Goal: Transaction & Acquisition: Purchase product/service

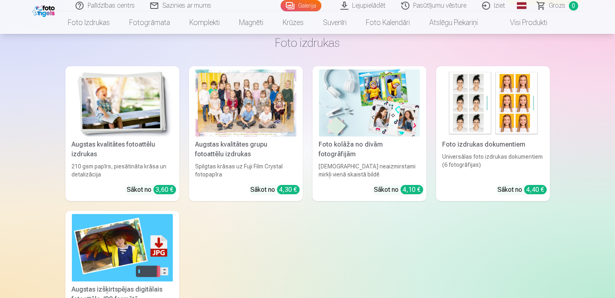
scroll to position [5814, 0]
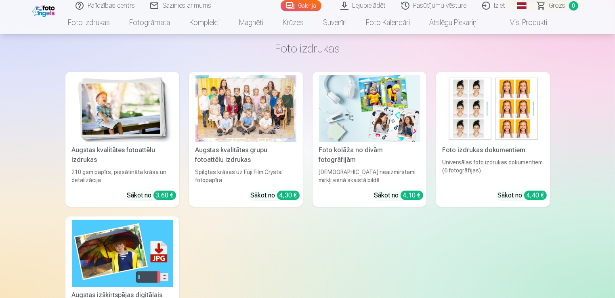
click at [262, 124] on div at bounding box center [245, 108] width 101 height 67
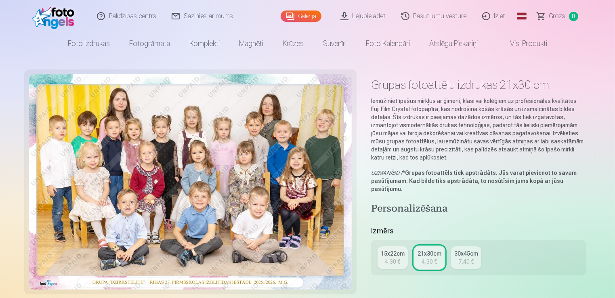
click at [392, 258] on div "4,30 €" at bounding box center [392, 262] width 15 height 8
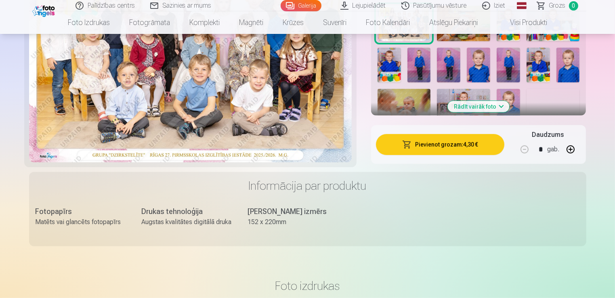
scroll to position [291, 0]
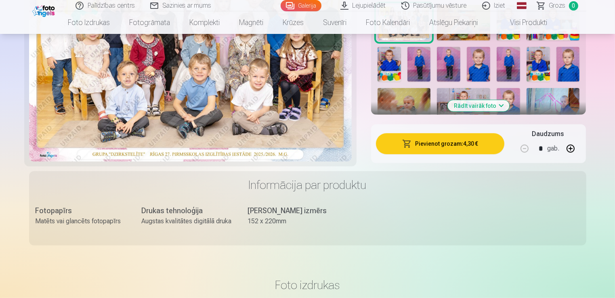
click at [444, 148] on button "Pievienot grozam : 4,30 €" at bounding box center [440, 143] width 129 height 21
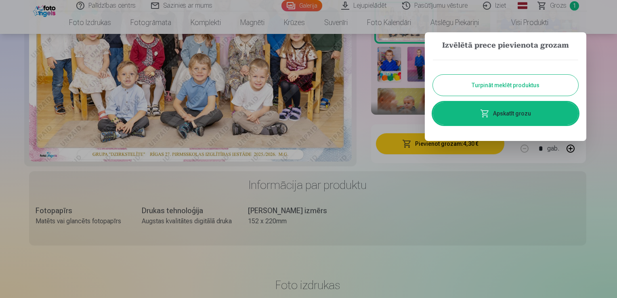
click at [512, 89] on button "Turpināt meklēt produktus" at bounding box center [505, 85] width 145 height 21
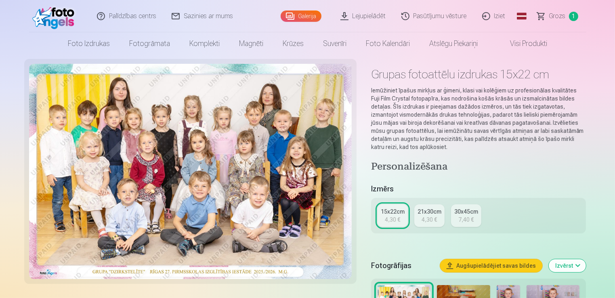
scroll to position [0, 0]
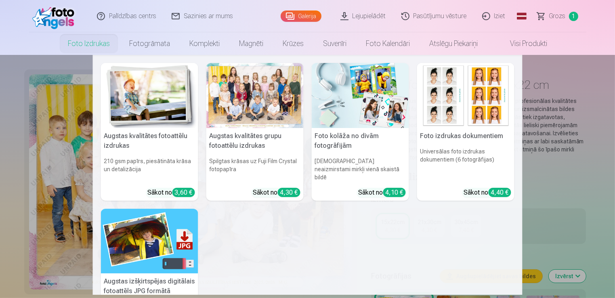
click at [78, 49] on link "Foto izdrukas" at bounding box center [88, 43] width 61 height 23
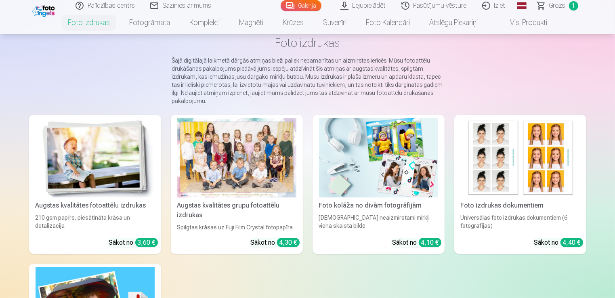
scroll to position [29, 0]
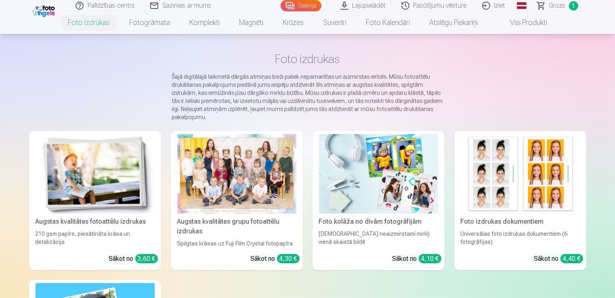
click at [227, 180] on div at bounding box center [236, 174] width 119 height 80
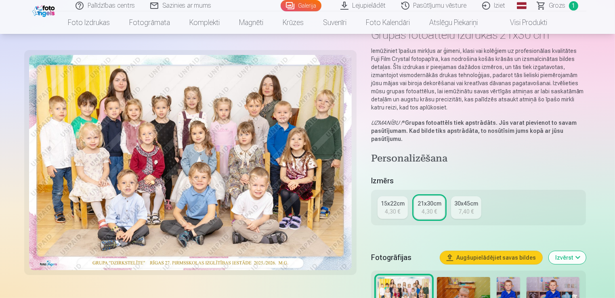
scroll to position [81, 0]
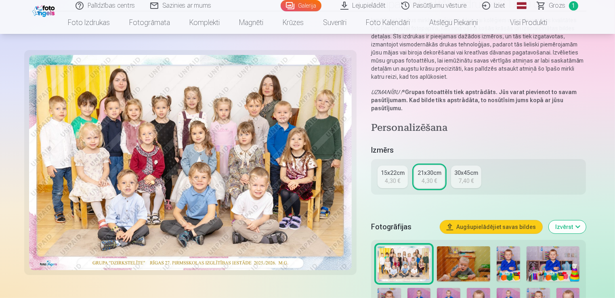
click at [401, 178] on link "15x22cm 4,30 €" at bounding box center [393, 177] width 30 height 23
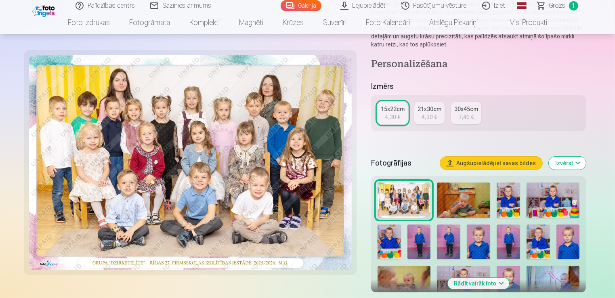
scroll to position [210, 0]
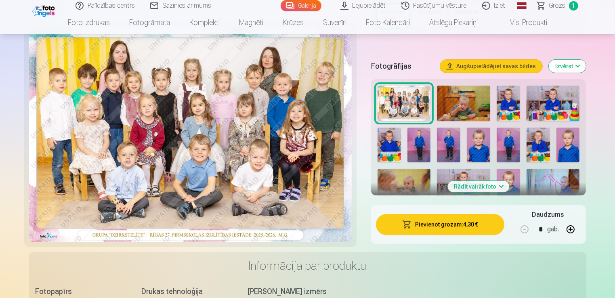
click at [501, 187] on button "Rādīt vairāk foto" at bounding box center [479, 186] width 62 height 11
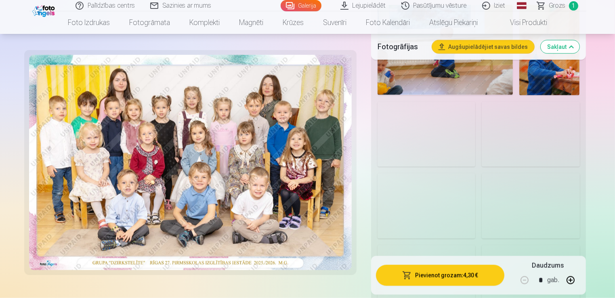
scroll to position [759, 0]
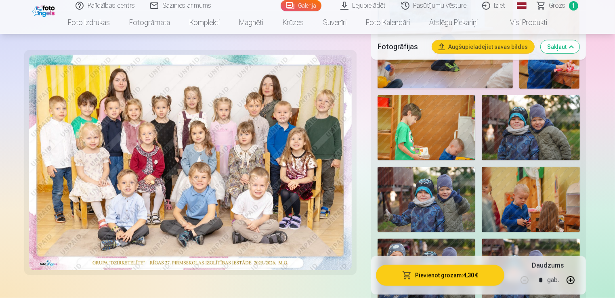
click at [543, 130] on img at bounding box center [531, 127] width 98 height 65
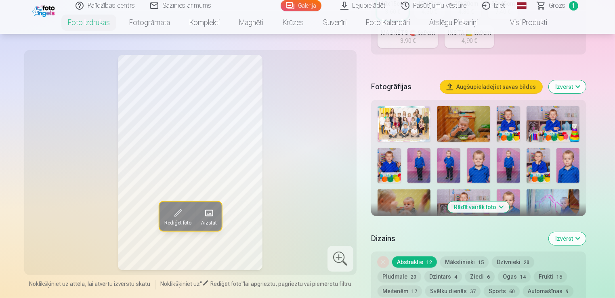
scroll to position [226, 0]
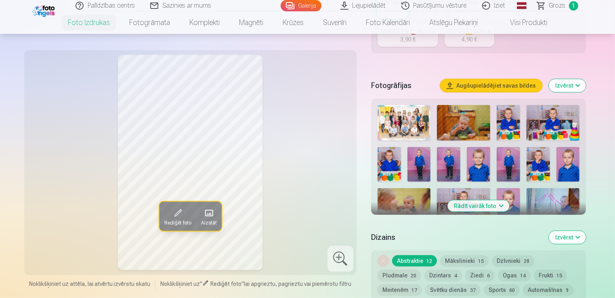
click at [490, 207] on button "Rādīt vairāk foto" at bounding box center [479, 205] width 62 height 11
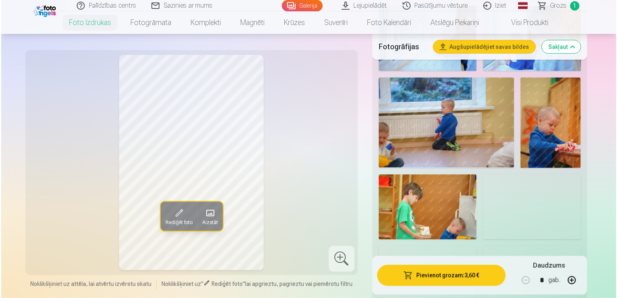
scroll to position [727, 0]
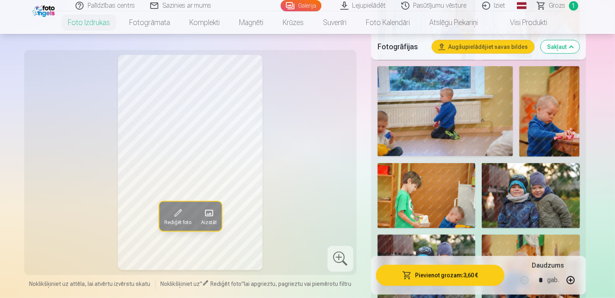
click at [512, 206] on img at bounding box center [531, 195] width 98 height 65
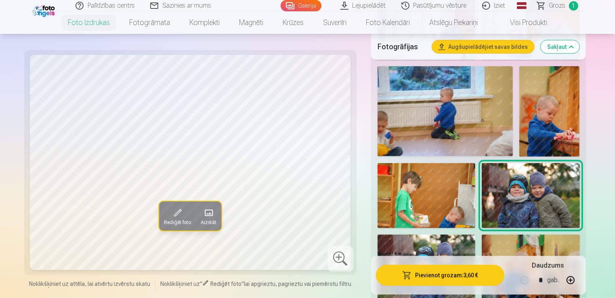
click at [442, 270] on button "Pievienot grozam : 3,60 €" at bounding box center [440, 275] width 129 height 21
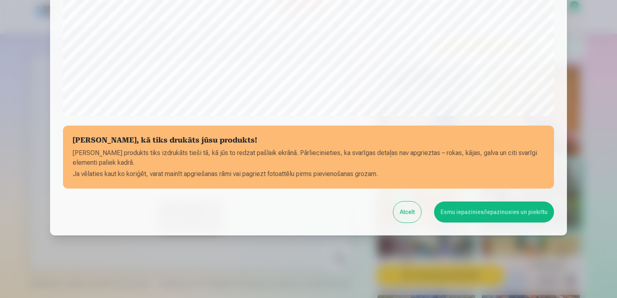
scroll to position [283, 0]
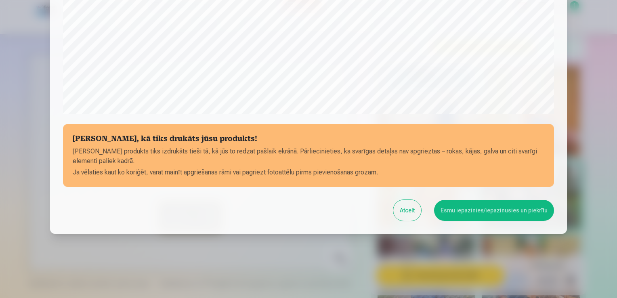
click at [488, 206] on button "Esmu iepazinies/iepazinusies un piekrītu" at bounding box center [494, 210] width 120 height 21
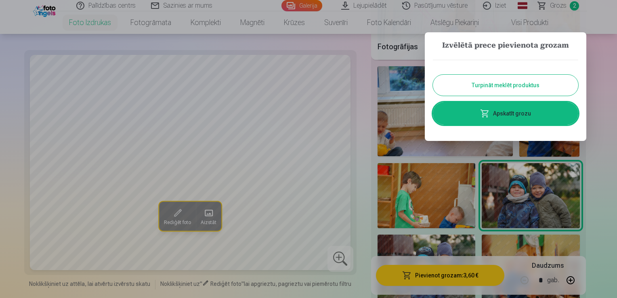
click at [526, 78] on button "Turpināt meklēt produktus" at bounding box center [505, 85] width 145 height 21
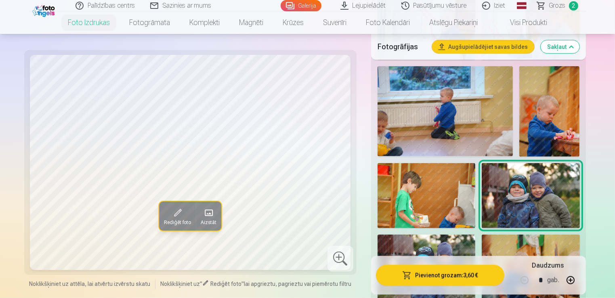
click at [434, 272] on button "Pievienot grozam : 3,60 €" at bounding box center [440, 275] width 129 height 21
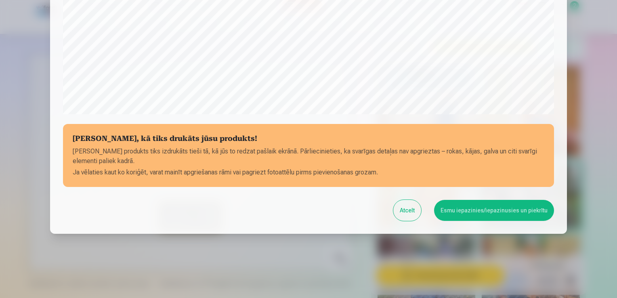
click at [406, 213] on button "Atcelt" at bounding box center [407, 210] width 28 height 21
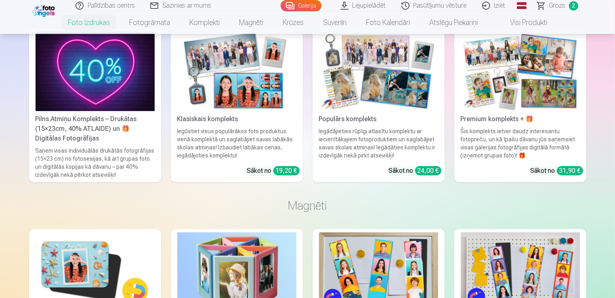
scroll to position [2342, 0]
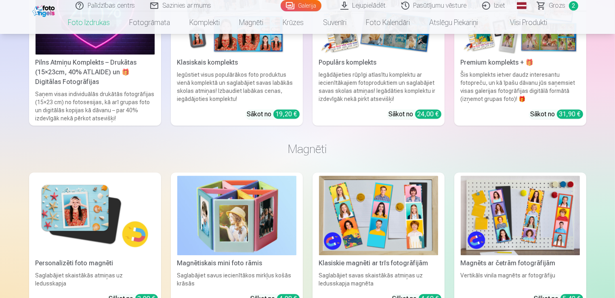
click at [78, 220] on img at bounding box center [95, 216] width 119 height 80
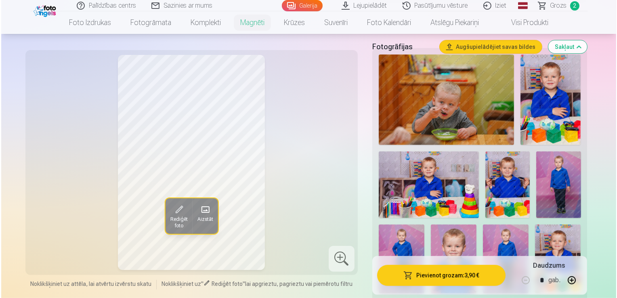
scroll to position [242, 0]
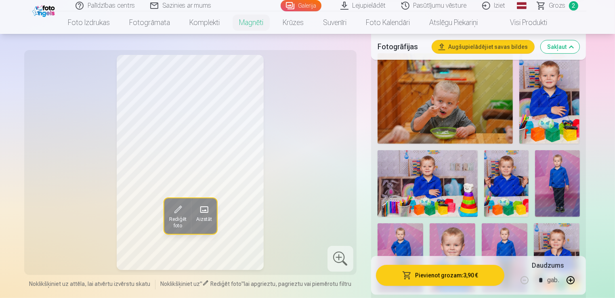
click at [544, 101] on img at bounding box center [549, 98] width 60 height 90
click at [459, 274] on button "Pievienot grozam : 3,90 €" at bounding box center [440, 275] width 129 height 21
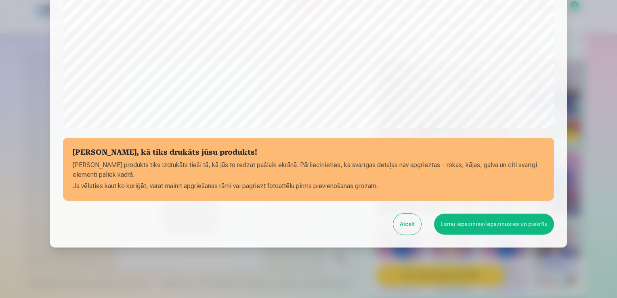
scroll to position [283, 0]
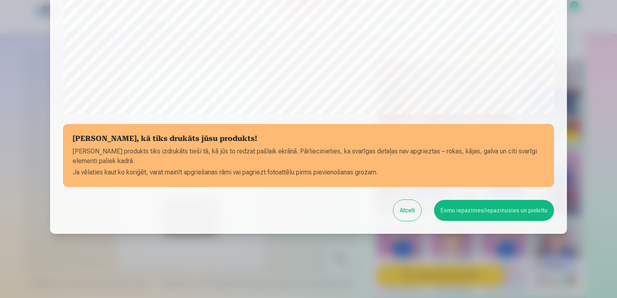
click at [493, 208] on button "Esmu iepazinies/iepazinusies un piekrītu" at bounding box center [494, 210] width 120 height 21
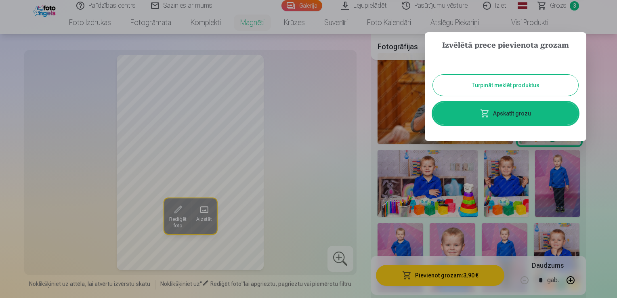
click at [520, 86] on button "Turpināt meklēt produktus" at bounding box center [505, 85] width 145 height 21
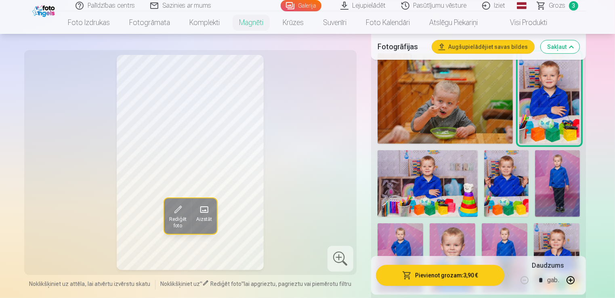
click at [405, 235] on img at bounding box center [401, 257] width 46 height 69
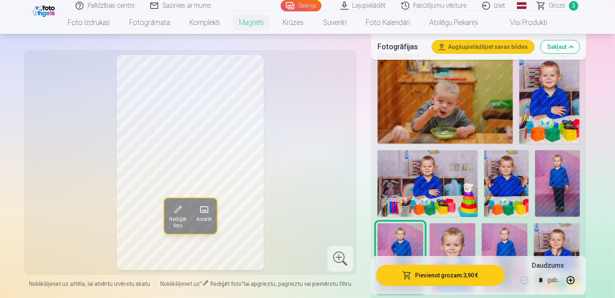
click at [445, 273] on button "Pievienot grozam : 3,90 €" at bounding box center [440, 275] width 129 height 21
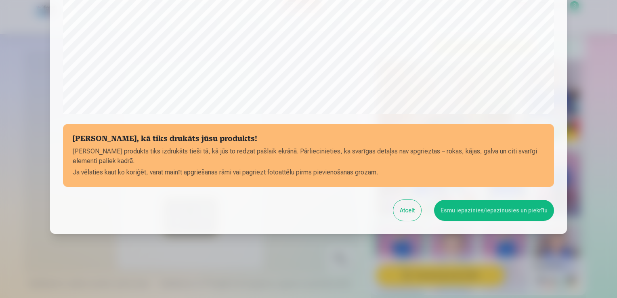
click at [465, 212] on button "Esmu iepazinies/iepazinusies un piekrītu" at bounding box center [494, 210] width 120 height 21
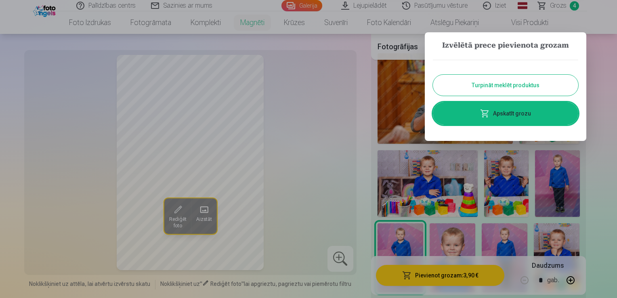
click at [508, 88] on button "Turpināt meklēt produktus" at bounding box center [505, 85] width 145 height 21
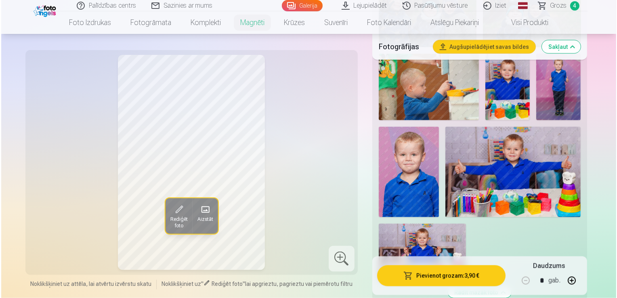
scroll to position [1066, 0]
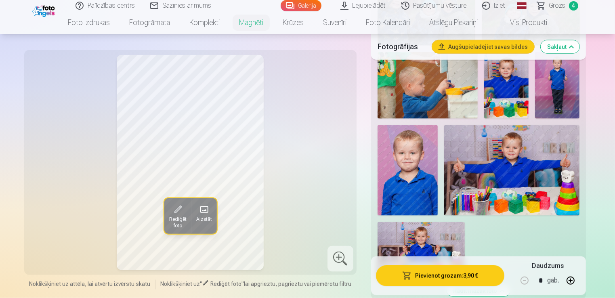
click at [527, 174] on img at bounding box center [512, 170] width 136 height 90
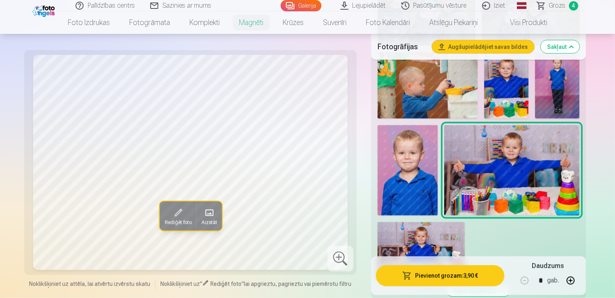
click at [424, 273] on button "Pievienot grozam : 3,90 €" at bounding box center [440, 275] width 129 height 21
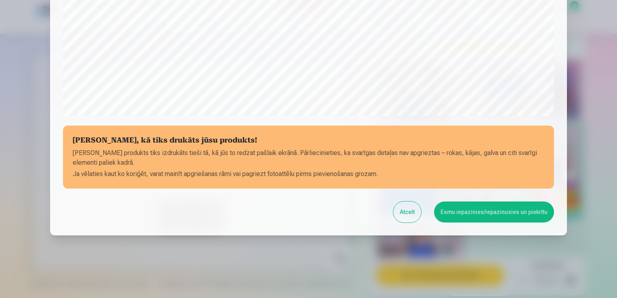
scroll to position [283, 0]
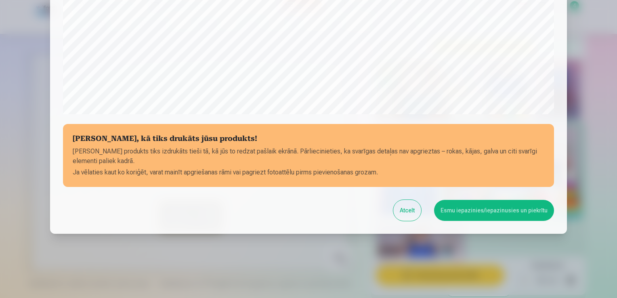
click at [476, 208] on button "Esmu iepazinies/iepazinusies un piekrītu" at bounding box center [494, 210] width 120 height 21
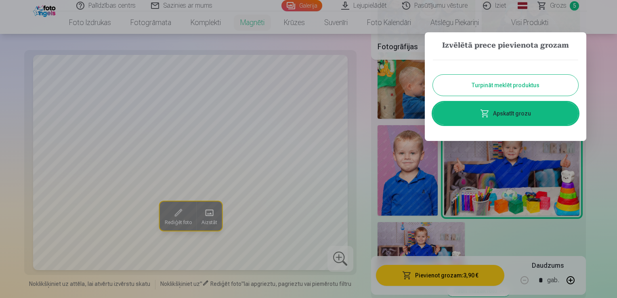
click at [503, 87] on button "Turpināt meklēt produktus" at bounding box center [505, 85] width 145 height 21
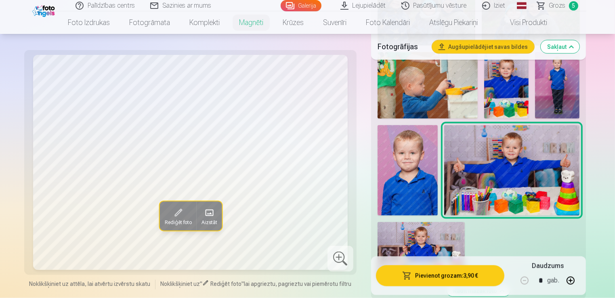
click at [417, 188] on img at bounding box center [408, 170] width 60 height 90
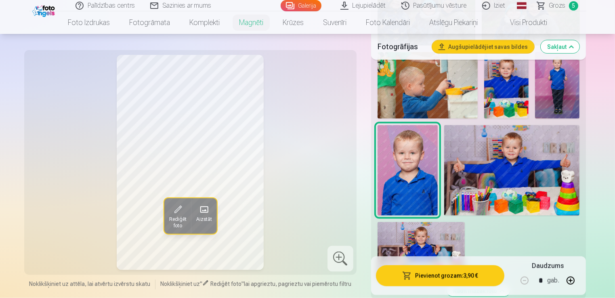
click at [414, 275] on button "Pievienot grozam : 3,90 €" at bounding box center [440, 275] width 129 height 21
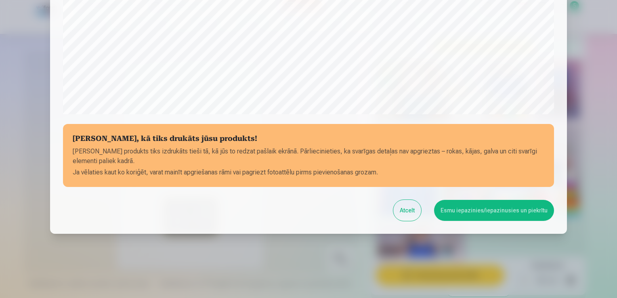
click at [467, 209] on button "Esmu iepazinies/iepazinusies un piekrītu" at bounding box center [494, 210] width 120 height 21
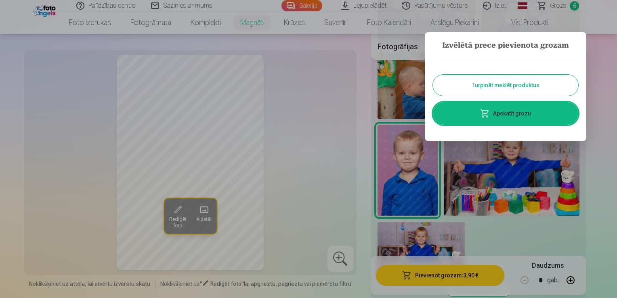
click at [508, 90] on button "Turpināt meklēt produktus" at bounding box center [505, 85] width 145 height 21
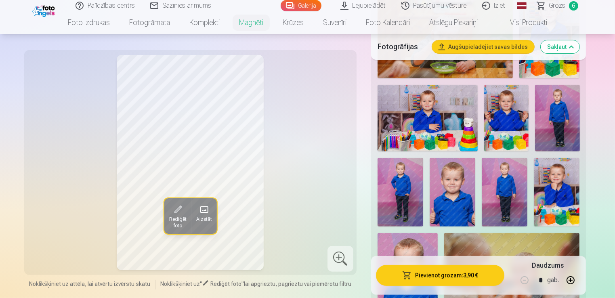
scroll to position [308, 0]
click at [560, 173] on img at bounding box center [557, 191] width 46 height 69
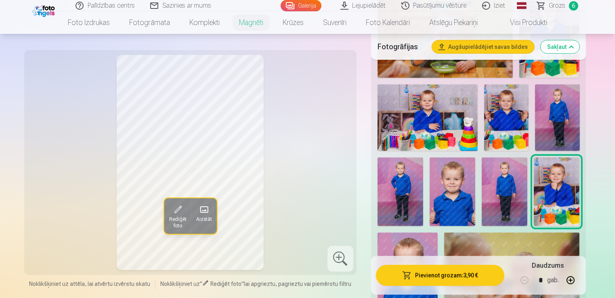
click at [507, 121] on img at bounding box center [506, 117] width 44 height 67
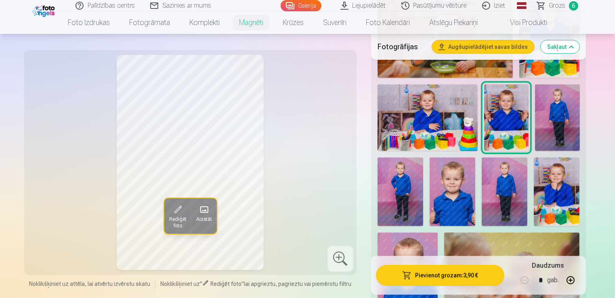
click at [458, 123] on img at bounding box center [428, 117] width 100 height 67
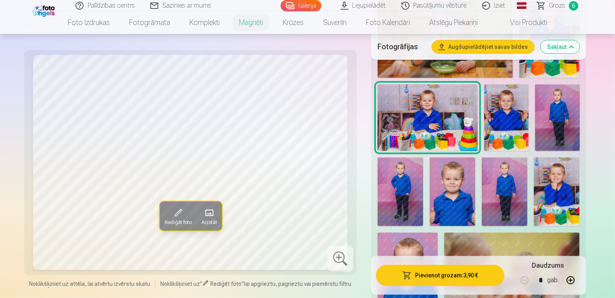
click at [551, 67] on img at bounding box center [549, 32] width 60 height 90
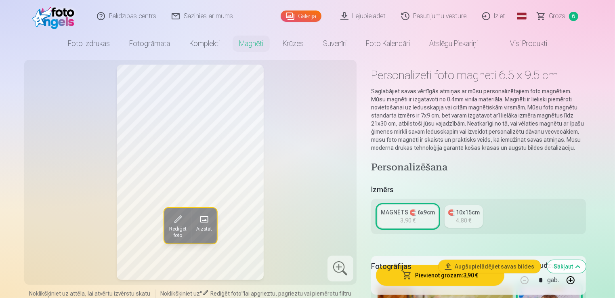
scroll to position [0, 0]
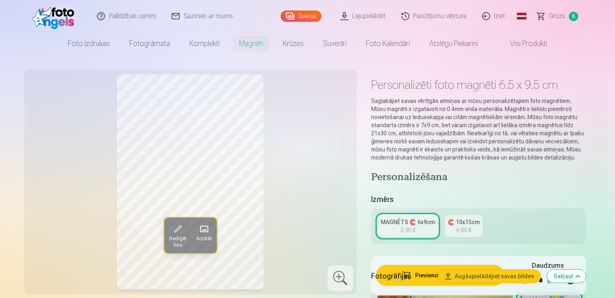
click at [551, 21] on link "Grozs 6" at bounding box center [558, 16] width 57 height 32
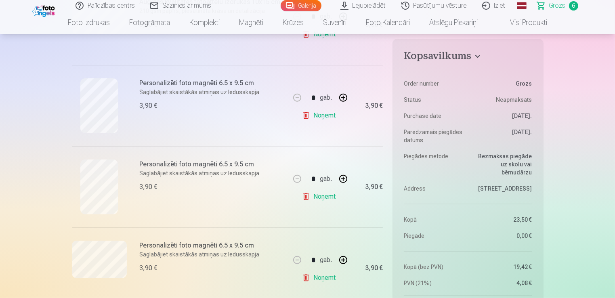
scroll to position [296, 0]
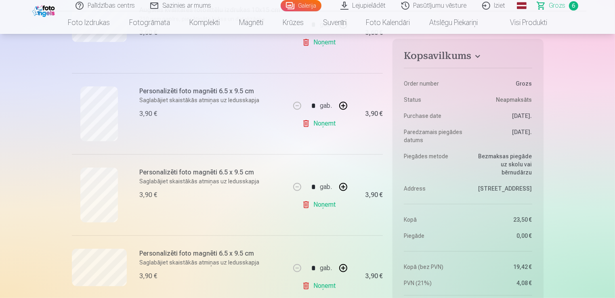
click at [339, 107] on button "button" at bounding box center [343, 105] width 19 height 19
type input "*"
click at [344, 188] on button "button" at bounding box center [343, 186] width 19 height 19
type input "*"
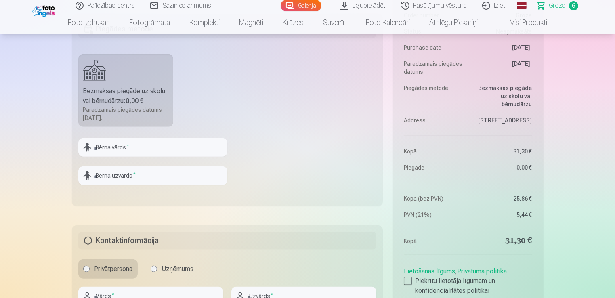
scroll to position [683, 0]
click at [150, 137] on input "text" at bounding box center [152, 146] width 149 height 19
type input "*"
type input "*******"
type input "**********"
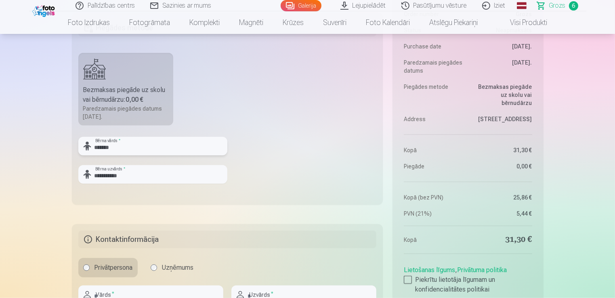
type input "*******"
click at [131, 175] on input "**********" at bounding box center [152, 174] width 149 height 19
type input "**********"
click at [234, 258] on div "Privātpersona Uzņēmums" at bounding box center [227, 267] width 298 height 19
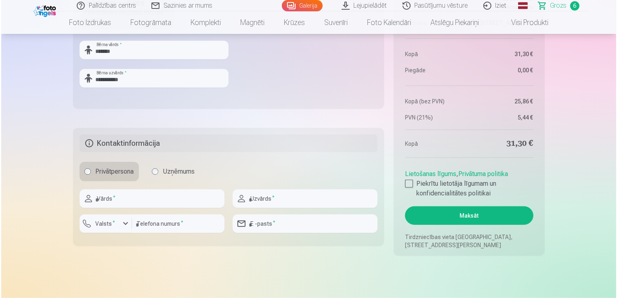
scroll to position [780, 0]
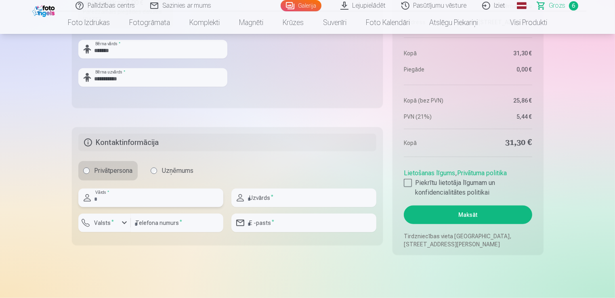
click at [159, 197] on input "text" at bounding box center [150, 198] width 145 height 19
type input "******"
type input "**********"
type input "********"
type input "**********"
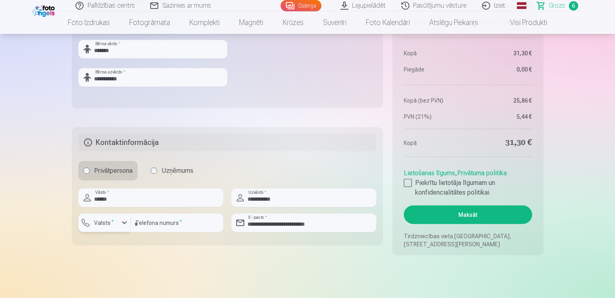
click at [115, 222] on label "Valsts *" at bounding box center [104, 223] width 26 height 8
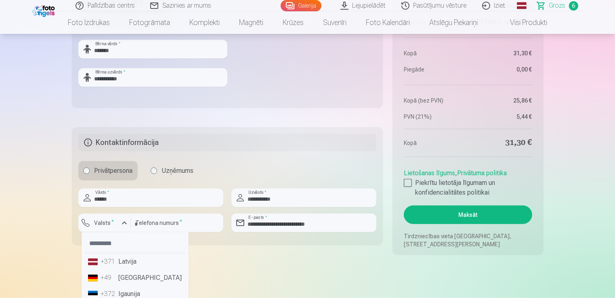
click at [129, 263] on li "+371 Latvija" at bounding box center [135, 262] width 101 height 16
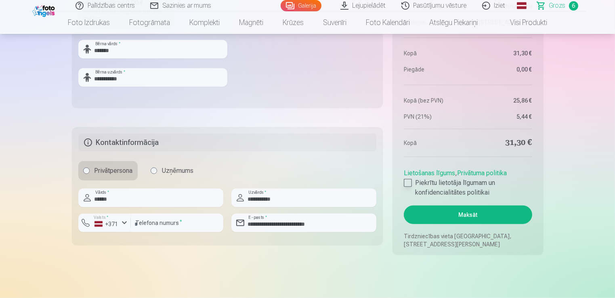
click at [411, 182] on div at bounding box center [408, 183] width 8 height 8
click at [461, 209] on button "Maksāt" at bounding box center [468, 215] width 128 height 19
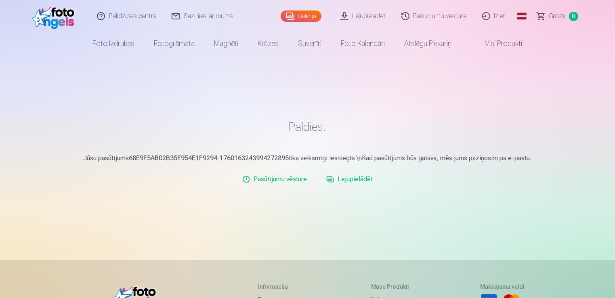
click at [499, 17] on link "Iziet" at bounding box center [494, 16] width 39 height 32
